Goal: Task Accomplishment & Management: Use online tool/utility

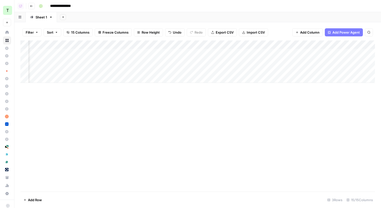
scroll to position [0, 394]
click at [323, 54] on div "Add Column" at bounding box center [197, 61] width 355 height 42
click at [322, 62] on div "Add Column" at bounding box center [197, 61] width 355 height 42
click at [321, 70] on div "Add Column" at bounding box center [197, 61] width 355 height 42
click at [297, 52] on div "Add Column" at bounding box center [197, 61] width 355 height 42
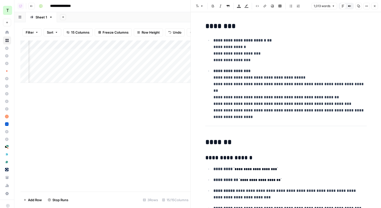
click at [376, 6] on button "Close" at bounding box center [375, 6] width 7 height 7
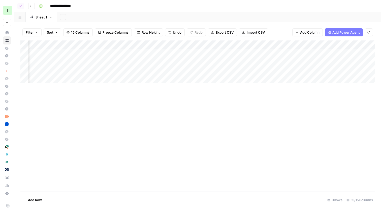
click at [30, 5] on icon "button" at bounding box center [31, 6] width 3 height 3
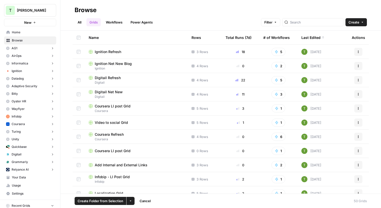
click at [94, 201] on span "Create Folder from Selection" at bounding box center [101, 200] width 46 height 5
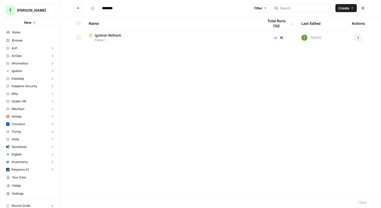
click at [77, 8] on icon "Go back" at bounding box center [79, 8] width 4 height 4
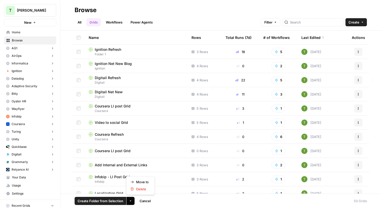
click at [131, 201] on icon "button" at bounding box center [130, 200] width 3 height 3
click at [140, 181] on span "Move to" at bounding box center [142, 181] width 13 height 5
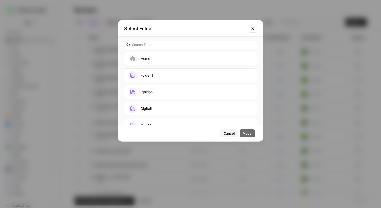
click at [155, 93] on button "Ignition" at bounding box center [190, 92] width 133 height 14
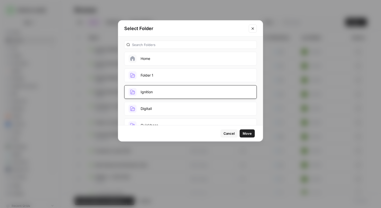
click at [247, 135] on span "Move" at bounding box center [247, 133] width 9 height 5
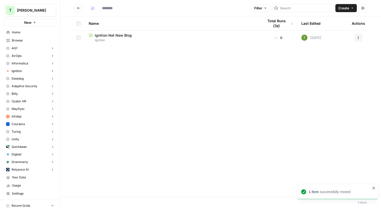
type input "********"
click at [79, 9] on icon "Go back" at bounding box center [79, 8] width 4 height 4
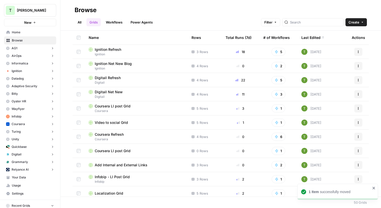
click at [77, 22] on link "All" at bounding box center [80, 22] width 10 height 8
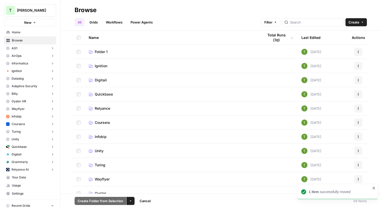
click at [129, 201] on icon "button" at bounding box center [130, 200] width 3 height 3
click at [138, 188] on span "Delete" at bounding box center [142, 188] width 13 height 5
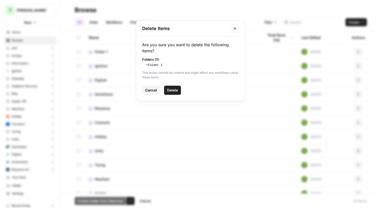
click at [170, 89] on span "Delete" at bounding box center [172, 89] width 11 height 5
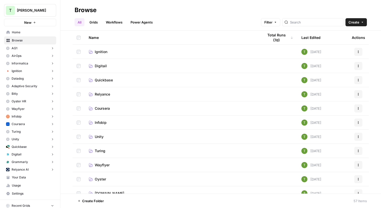
click at [100, 51] on span "Ignition" at bounding box center [101, 51] width 13 height 5
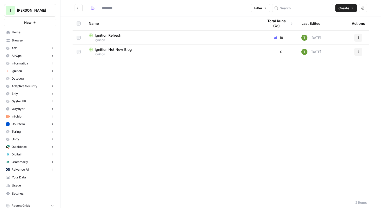
type input "********"
click at [103, 50] on span "Ignition Net New Blog" at bounding box center [113, 49] width 37 height 5
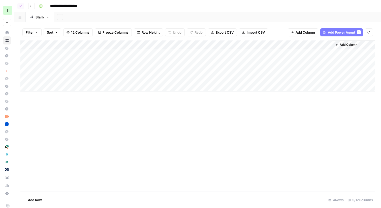
click at [132, 52] on div "Add Column" at bounding box center [197, 65] width 355 height 51
click at [126, 62] on div "Add Column" at bounding box center [197, 65] width 355 height 51
click at [128, 70] on div "Add Column" at bounding box center [197, 65] width 355 height 51
click at [131, 78] on div "Add Column" at bounding box center [197, 65] width 355 height 51
click at [165, 53] on div "Add Column" at bounding box center [197, 65] width 355 height 51
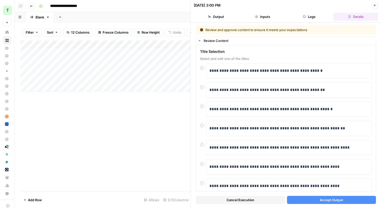
click at [330, 200] on span "Accept Output" at bounding box center [331, 199] width 23 height 5
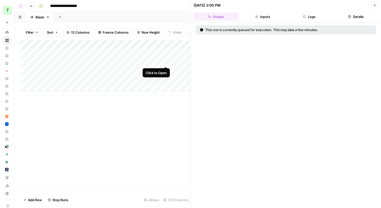
click at [165, 62] on div "Add Column" at bounding box center [105, 65] width 170 height 51
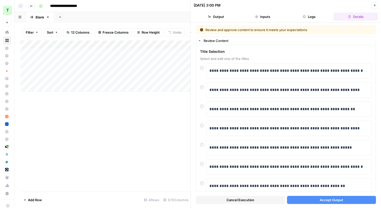
click at [326, 202] on span "Accept Output" at bounding box center [331, 199] width 23 height 5
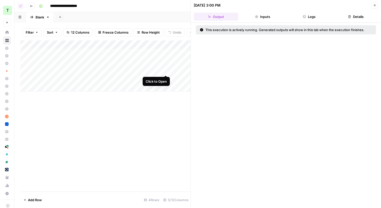
click at [165, 70] on div "Add Column" at bounding box center [105, 65] width 170 height 51
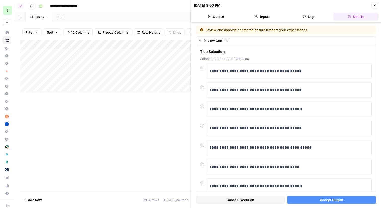
click at [327, 203] on button "Accept Output" at bounding box center [331, 199] width 89 height 8
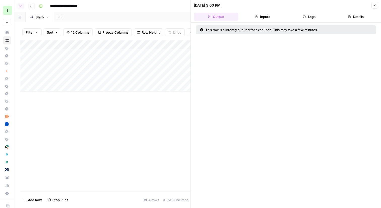
click at [376, 7] on icon "button" at bounding box center [374, 5] width 3 height 3
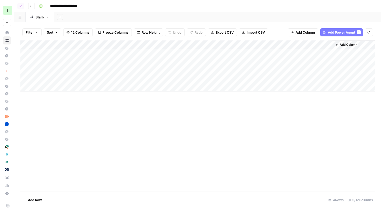
click at [31, 7] on icon "button" at bounding box center [31, 6] width 3 height 3
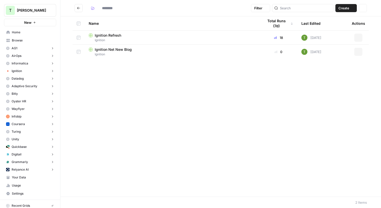
type input "********"
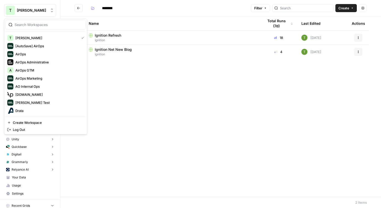
click at [28, 10] on span "[PERSON_NAME]" at bounding box center [32, 10] width 31 height 5
click at [77, 7] on icon "Go back" at bounding box center [79, 8] width 4 height 4
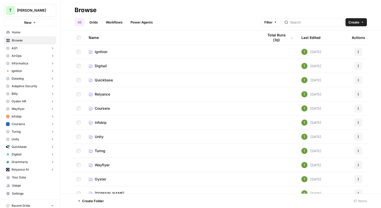
click at [101, 54] on span "Ignition" at bounding box center [101, 51] width 13 height 5
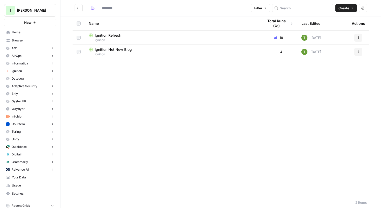
type input "********"
click at [110, 50] on span "Ignition Net New Blog" at bounding box center [113, 49] width 37 height 5
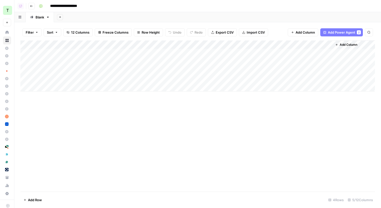
click at [246, 52] on div "Add Column" at bounding box center [197, 65] width 355 height 51
click at [247, 61] on div "Add Column" at bounding box center [197, 65] width 355 height 51
click at [243, 70] on div "Add Column" at bounding box center [197, 65] width 355 height 51
click at [253, 79] on div "Add Column" at bounding box center [197, 65] width 355 height 51
click at [346, 44] on span "Add Column" at bounding box center [349, 44] width 18 height 5
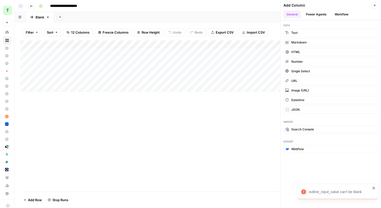
click at [319, 14] on button "Power Agents" at bounding box center [316, 15] width 27 height 8
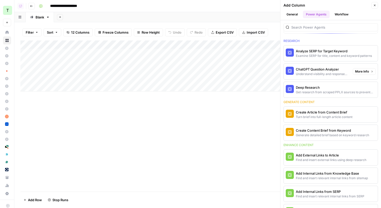
scroll to position [76, 0]
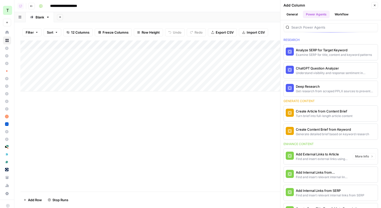
click at [319, 173] on div "Add Internal Links from Knowledge Base" at bounding box center [322, 171] width 53 height 5
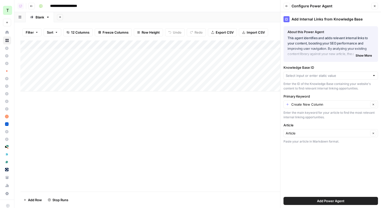
click at [377, 6] on button "Close" at bounding box center [375, 6] width 7 height 7
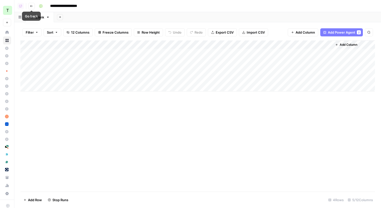
click at [34, 5] on button "Go back" at bounding box center [31, 6] width 7 height 7
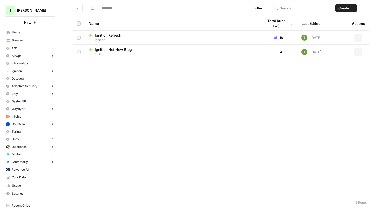
type input "********"
click at [112, 37] on span "Ignition Refresh" at bounding box center [108, 35] width 26 height 5
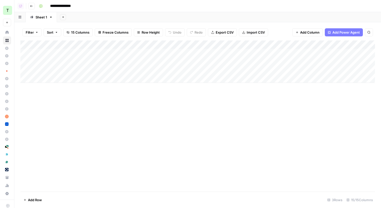
click at [32, 7] on icon "button" at bounding box center [31, 6] width 3 height 3
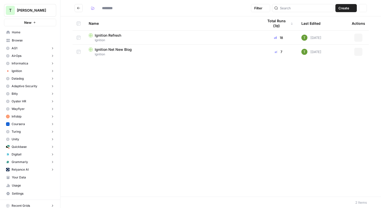
type input "********"
click at [212, 49] on div "Ignition Net New Blog" at bounding box center [172, 49] width 167 height 5
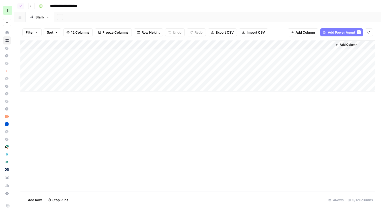
click at [348, 45] on span "Add Column" at bounding box center [349, 44] width 18 height 5
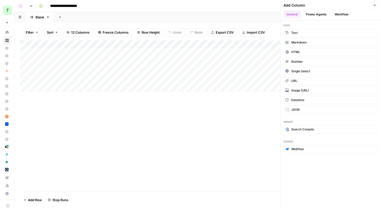
click at [316, 13] on button "Power Agents" at bounding box center [316, 15] width 27 height 8
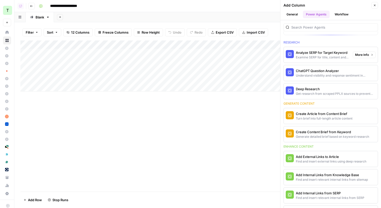
scroll to position [80, 0]
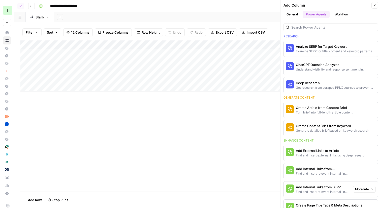
click at [319, 174] on div "Find and insert relevant internal links from sitemap" at bounding box center [322, 173] width 53 height 5
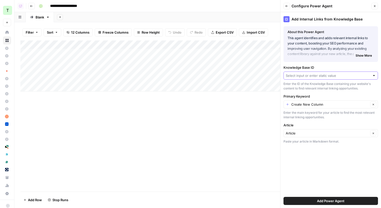
click at [321, 75] on input "Knowledge Base ID" at bounding box center [328, 75] width 84 height 5
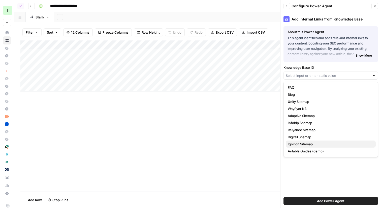
click at [306, 142] on span "Ignition Sitemap" at bounding box center [330, 143] width 84 height 5
type input "Ignition Sitemap"
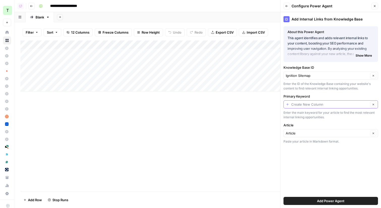
click at [309, 106] on input "Primary Keyword" at bounding box center [329, 104] width 77 height 5
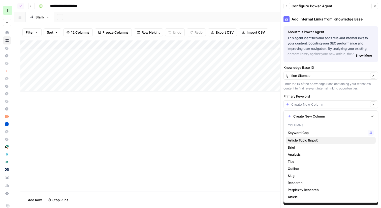
click at [310, 140] on span "Article Topic (Input)" at bounding box center [330, 139] width 84 height 5
type input "Article Topic (Input)"
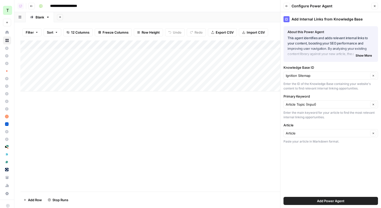
click at [324, 200] on span "Add Power Agent" at bounding box center [330, 200] width 27 height 5
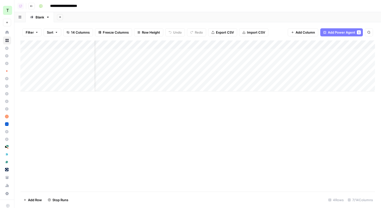
scroll to position [0, 0]
click at [282, 71] on div "Add Column" at bounding box center [197, 65] width 355 height 51
click at [283, 69] on div "Add Column" at bounding box center [197, 65] width 355 height 51
click at [352, 52] on div "Add Column" at bounding box center [197, 65] width 355 height 51
click at [354, 62] on div "Add Column" at bounding box center [197, 65] width 355 height 51
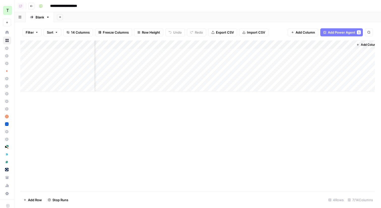
scroll to position [0, 76]
click at [274, 69] on div "Add Column" at bounding box center [197, 65] width 355 height 51
click at [342, 53] on div "Add Column" at bounding box center [197, 65] width 355 height 51
